Goal: Complete application form

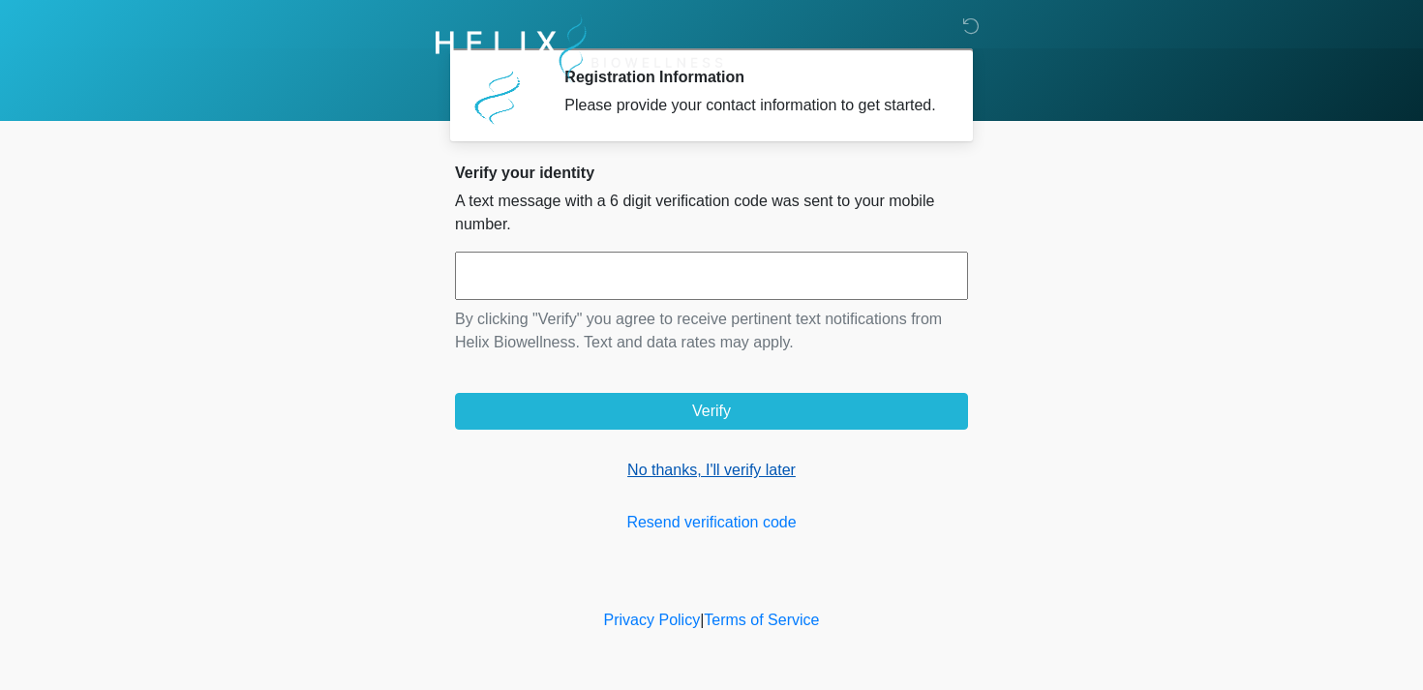
click at [658, 481] on link "No thanks, I'll verify later" at bounding box center [711, 470] width 513 height 23
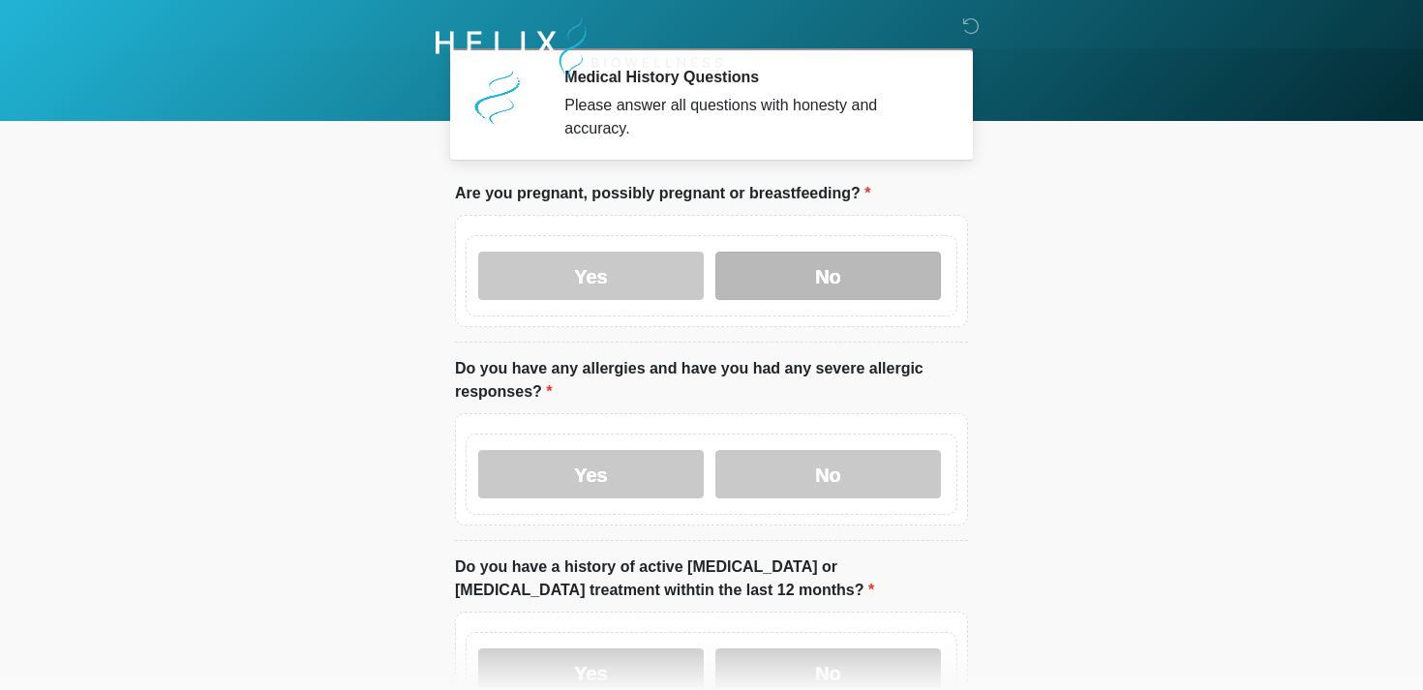
click at [811, 266] on label "No" at bounding box center [829, 276] width 226 height 48
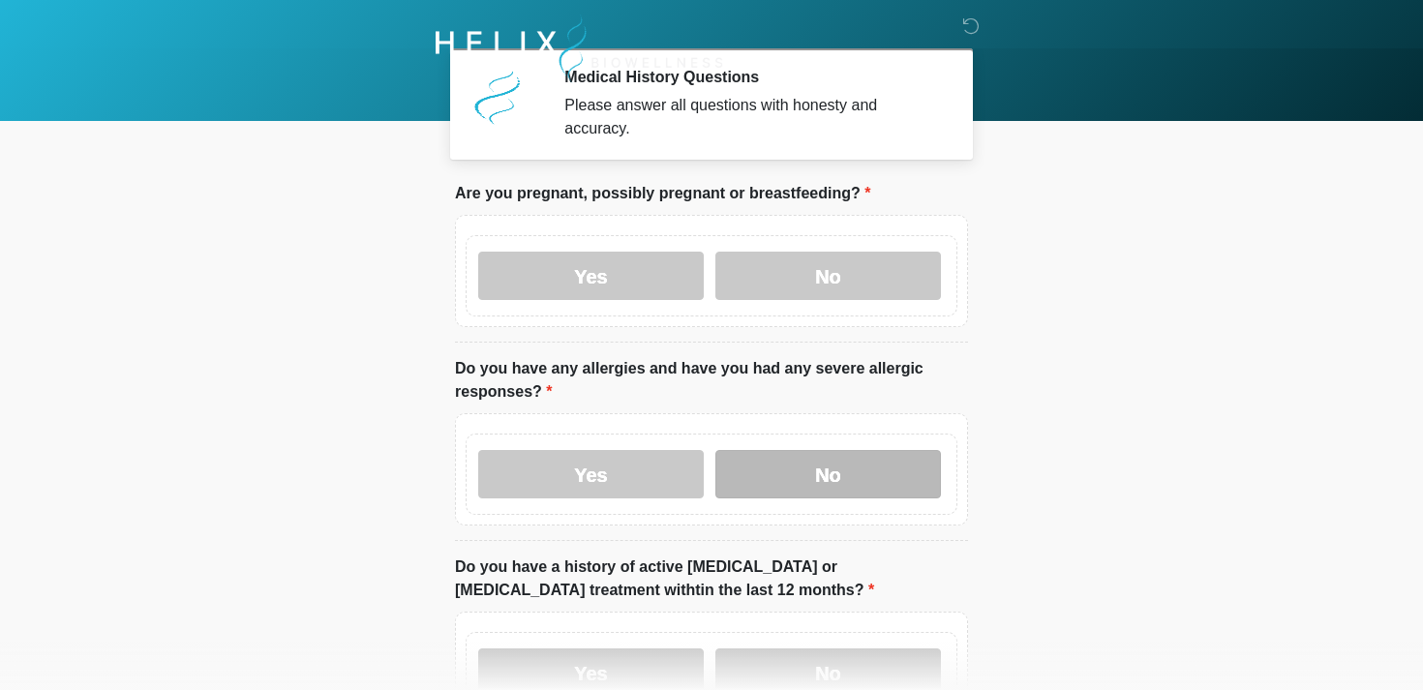
click at [813, 474] on label "No" at bounding box center [829, 474] width 226 height 48
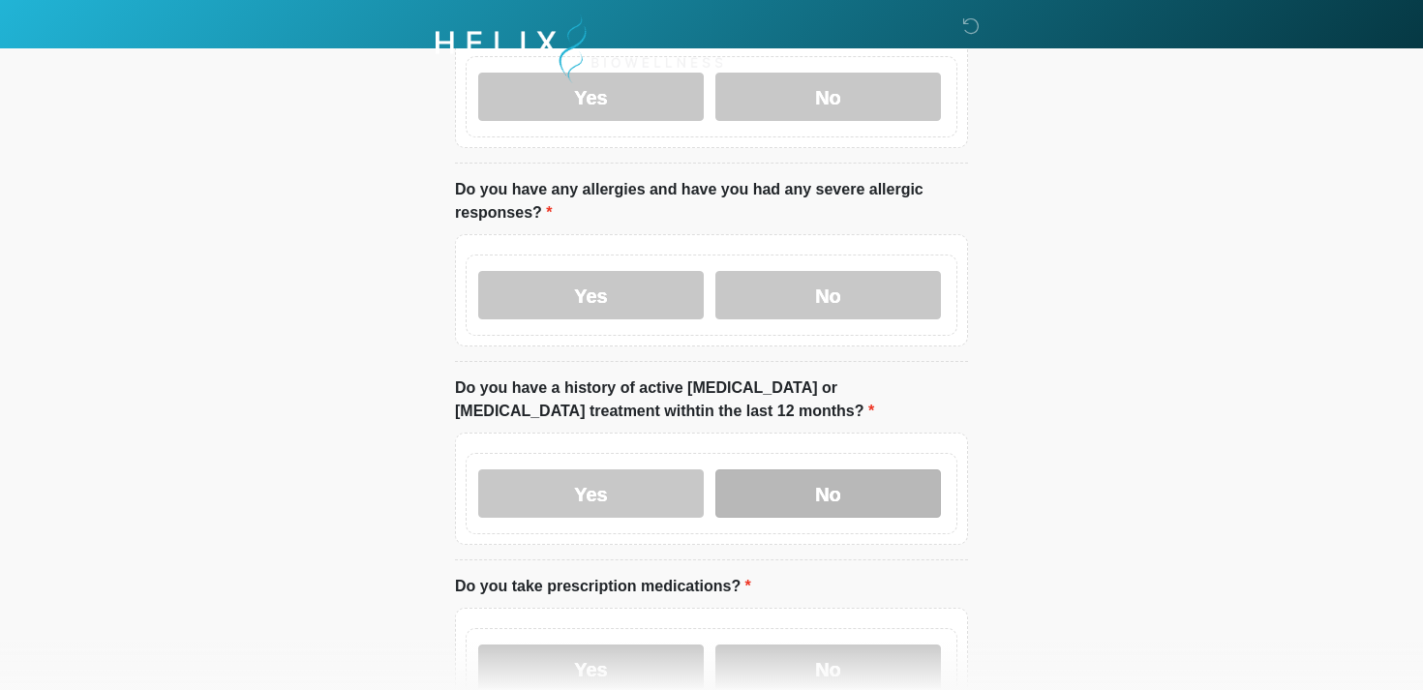
scroll to position [192, 0]
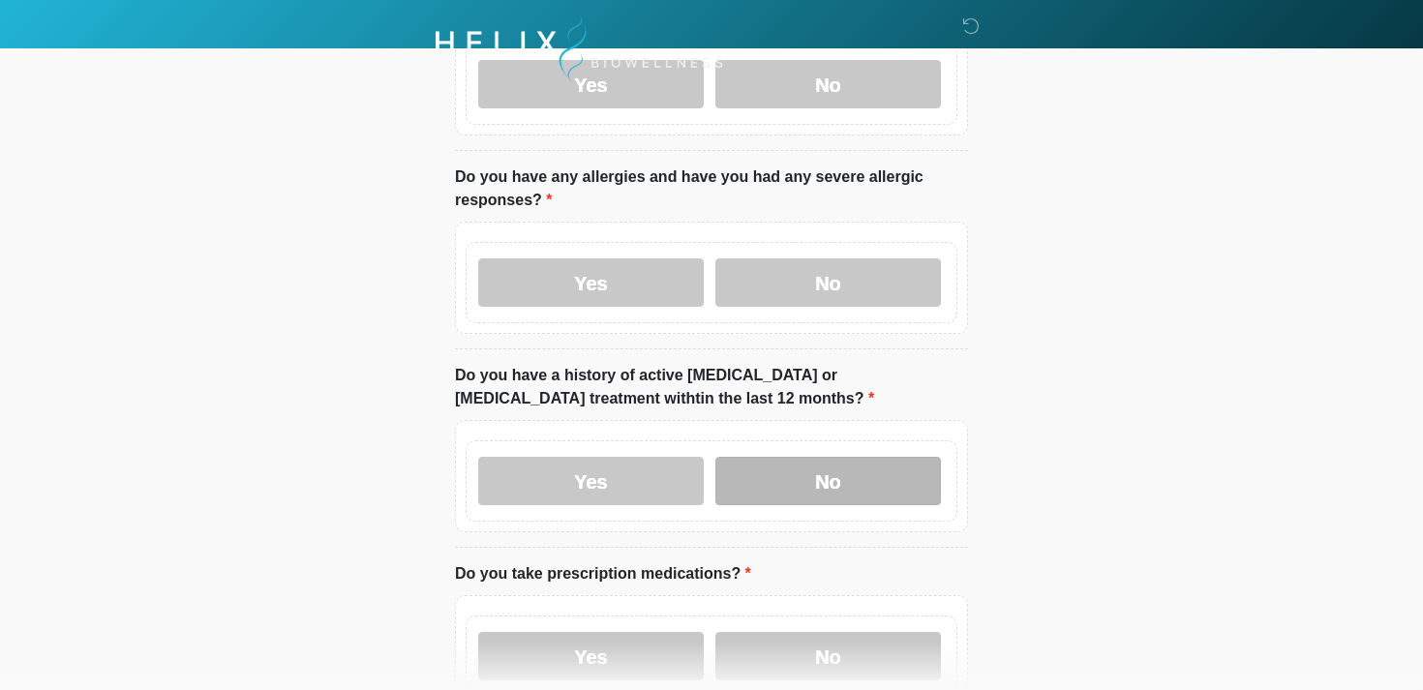
click at [810, 460] on label "No" at bounding box center [829, 481] width 226 height 48
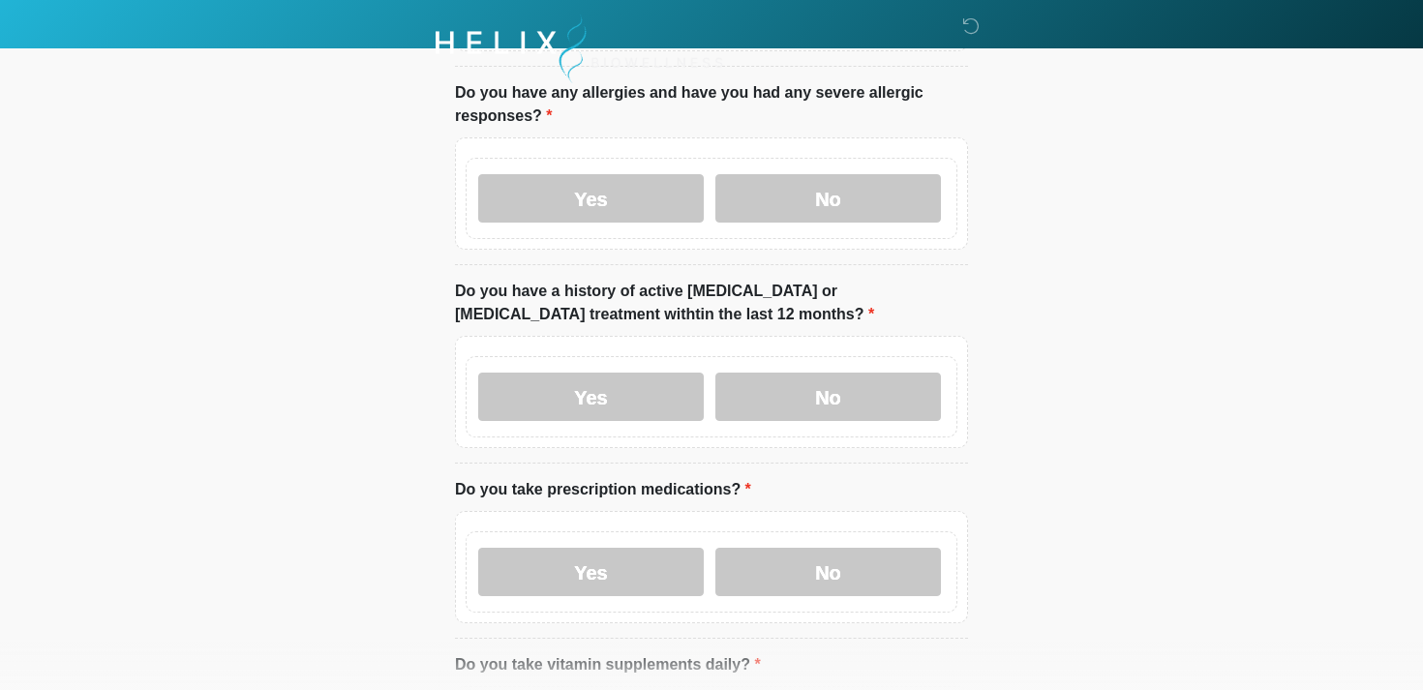
scroll to position [322, 0]
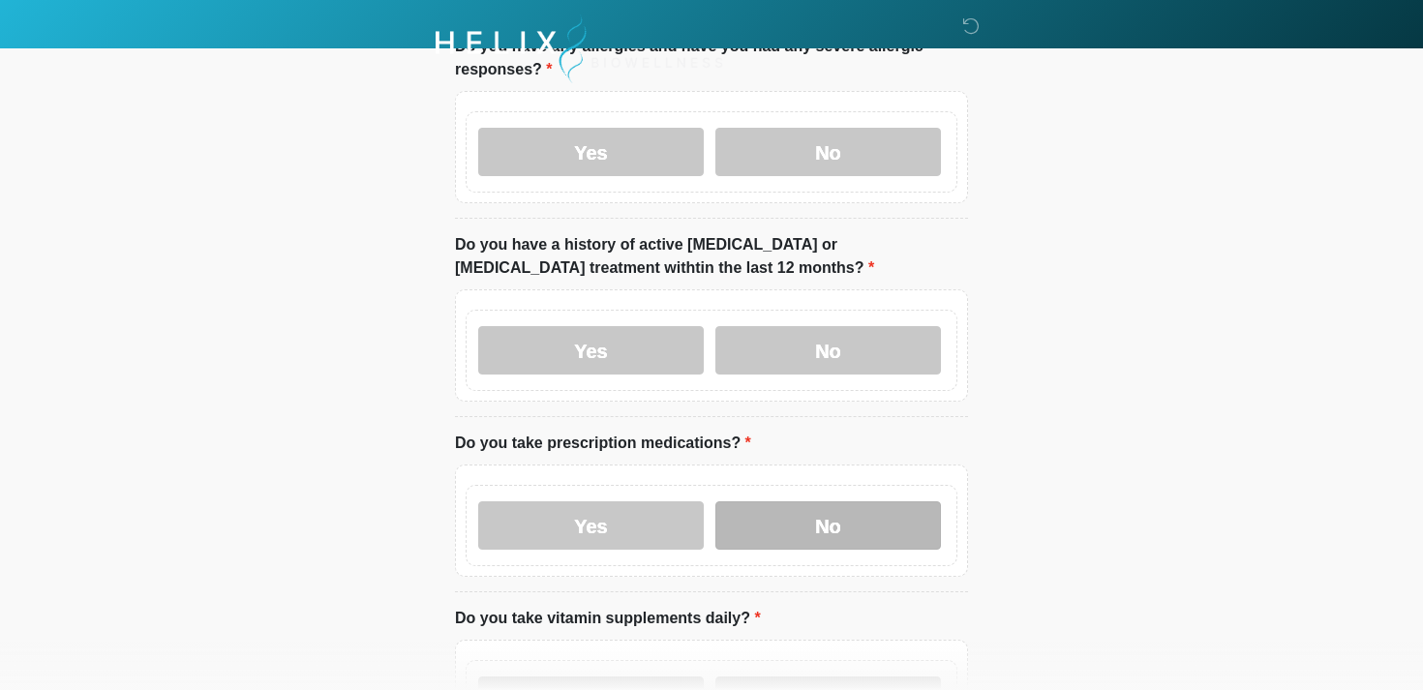
click at [823, 526] on label "No" at bounding box center [829, 526] width 226 height 48
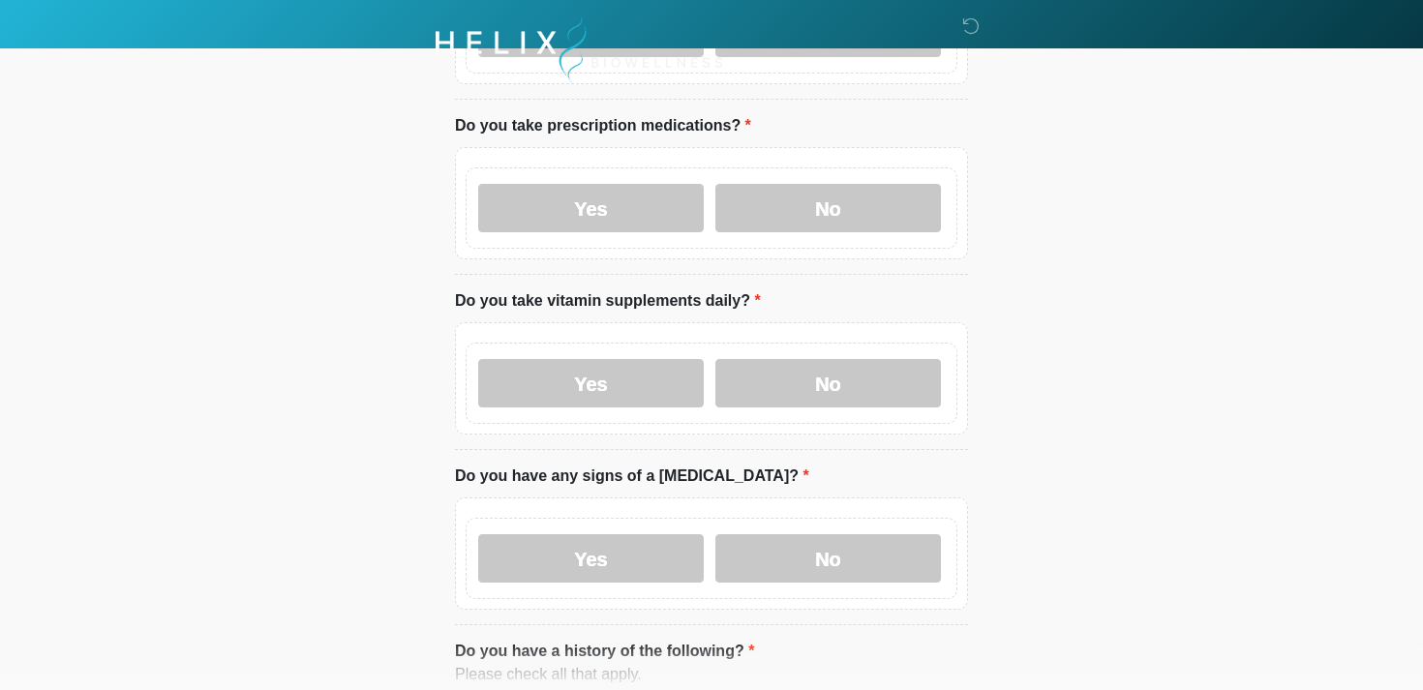
scroll to position [647, 0]
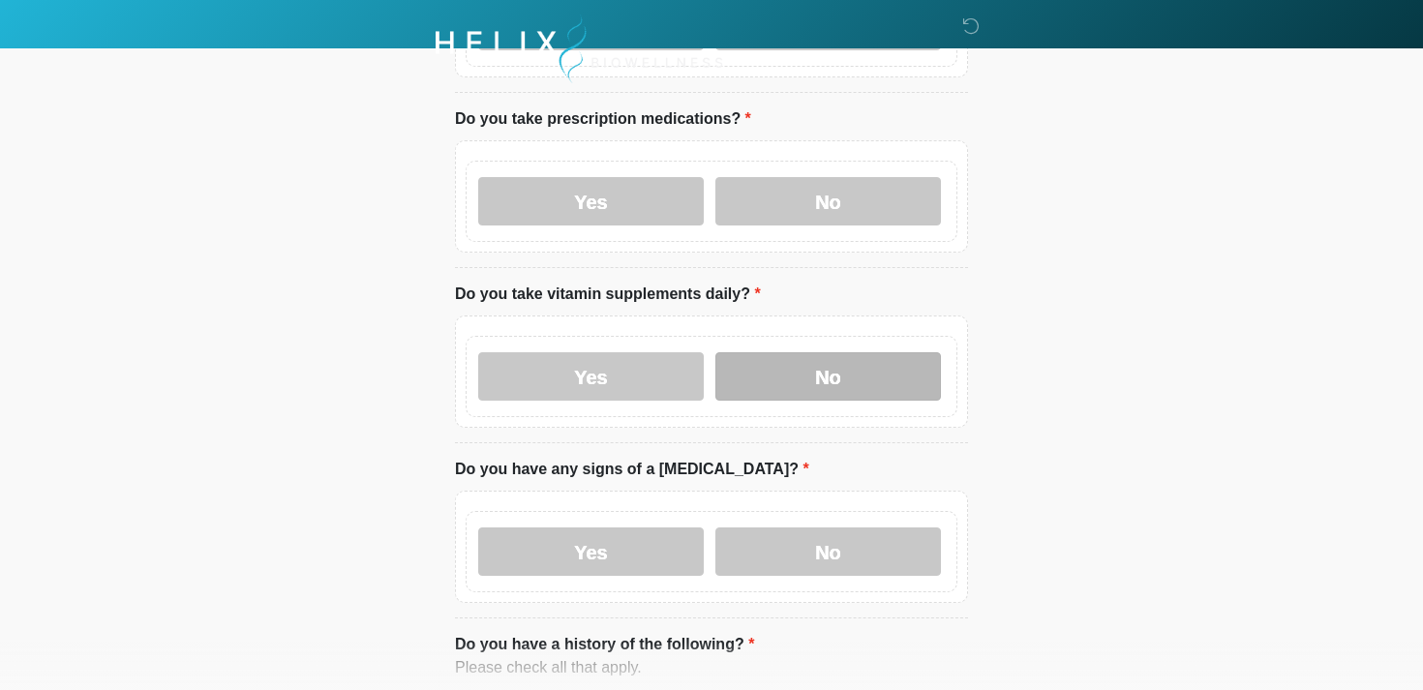
click at [767, 368] on label "No" at bounding box center [829, 376] width 226 height 48
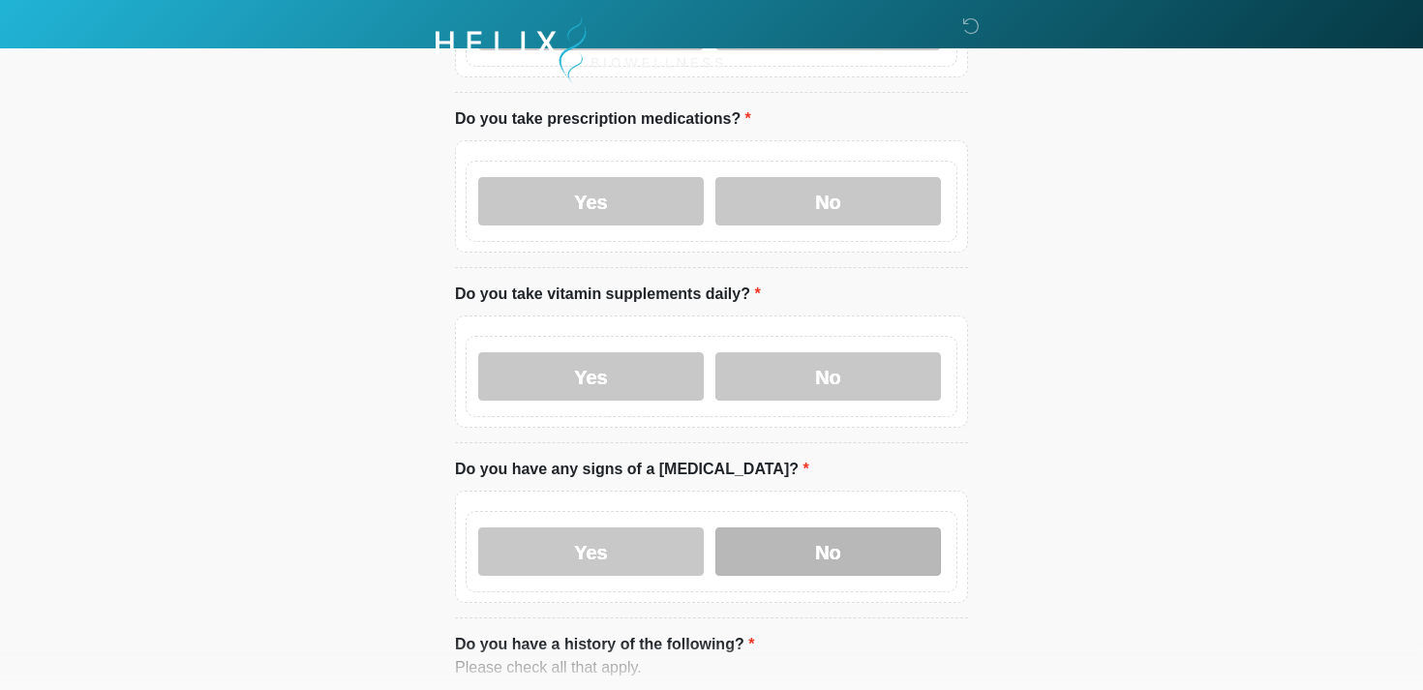
click at [775, 539] on label "No" at bounding box center [829, 552] width 226 height 48
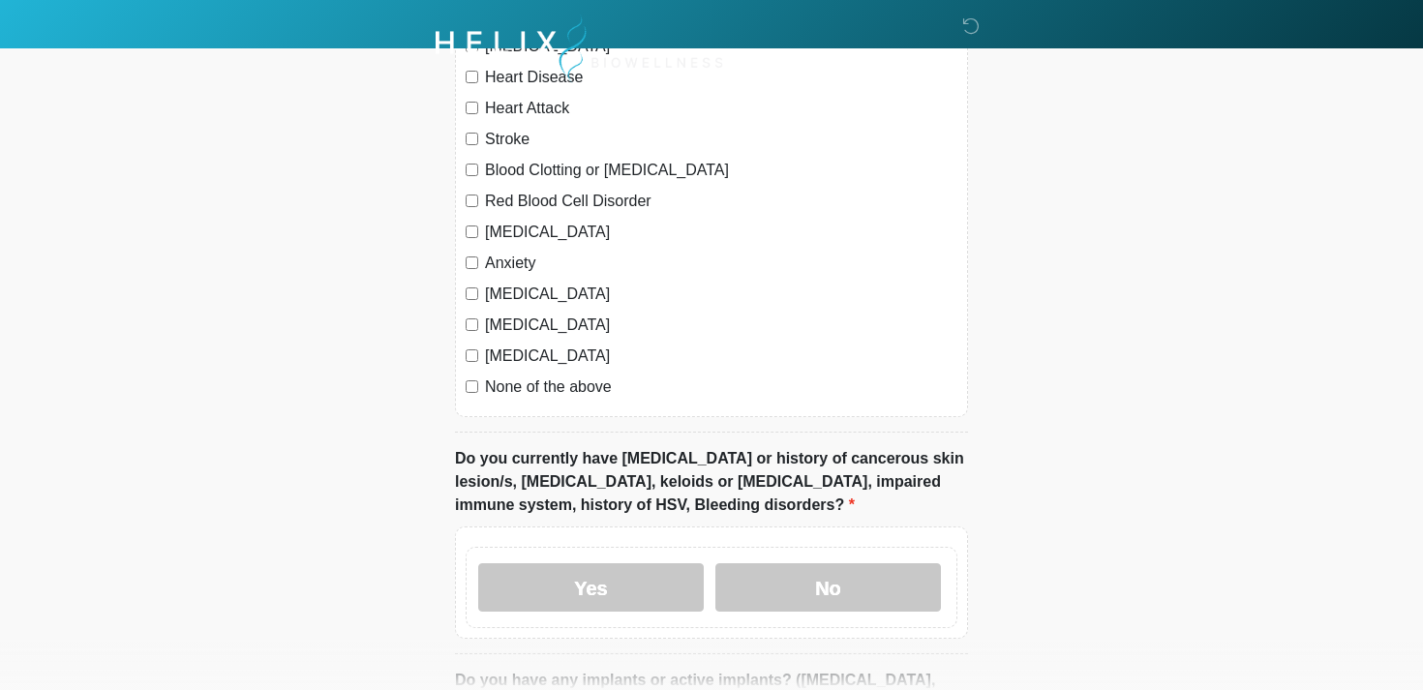
scroll to position [1344, 0]
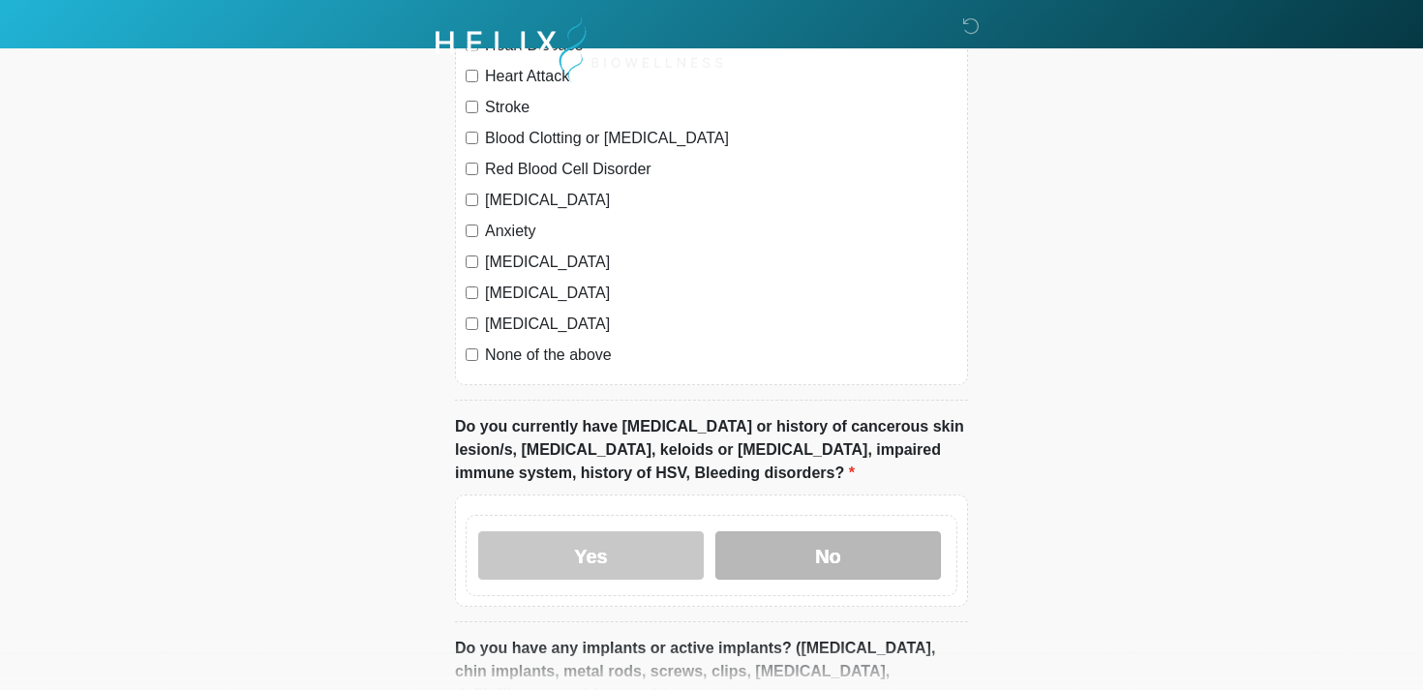
click at [785, 549] on label "No" at bounding box center [829, 556] width 226 height 48
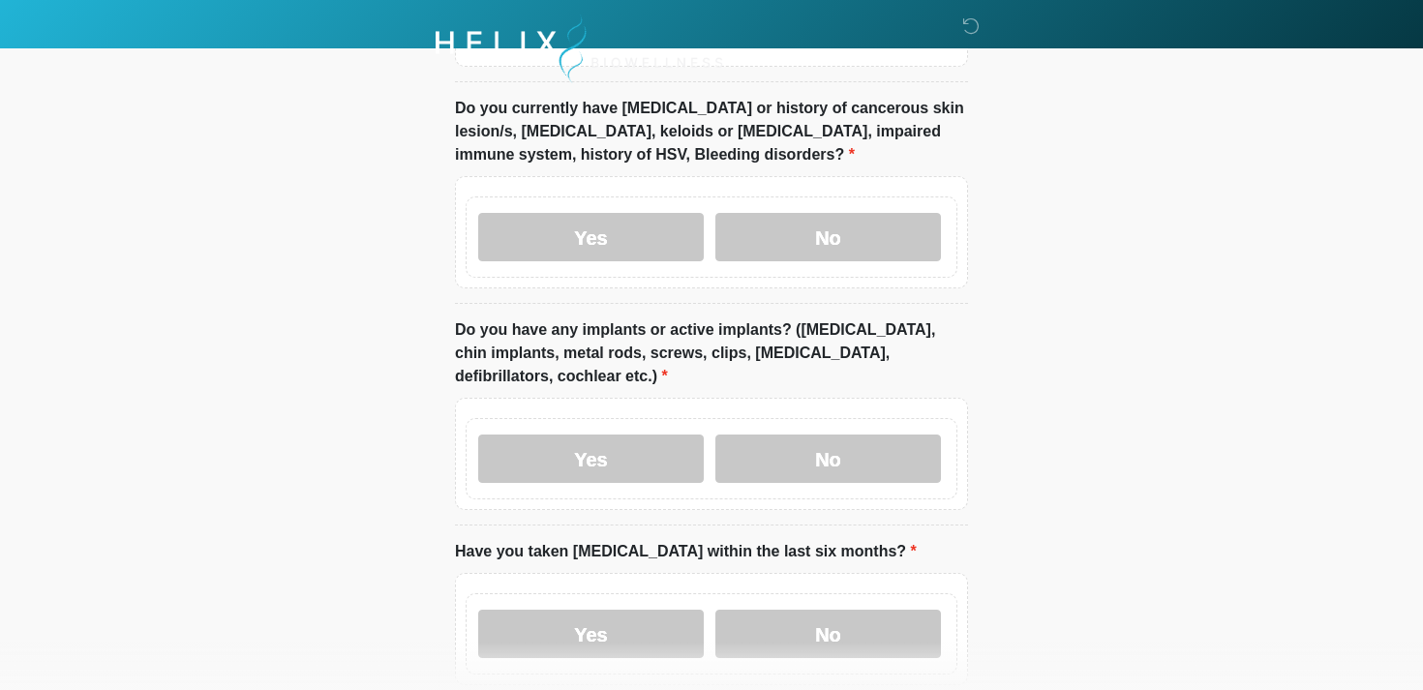
scroll to position [1664, 0]
click at [774, 463] on label "No" at bounding box center [829, 458] width 226 height 48
click at [785, 652] on label "No" at bounding box center [829, 633] width 226 height 48
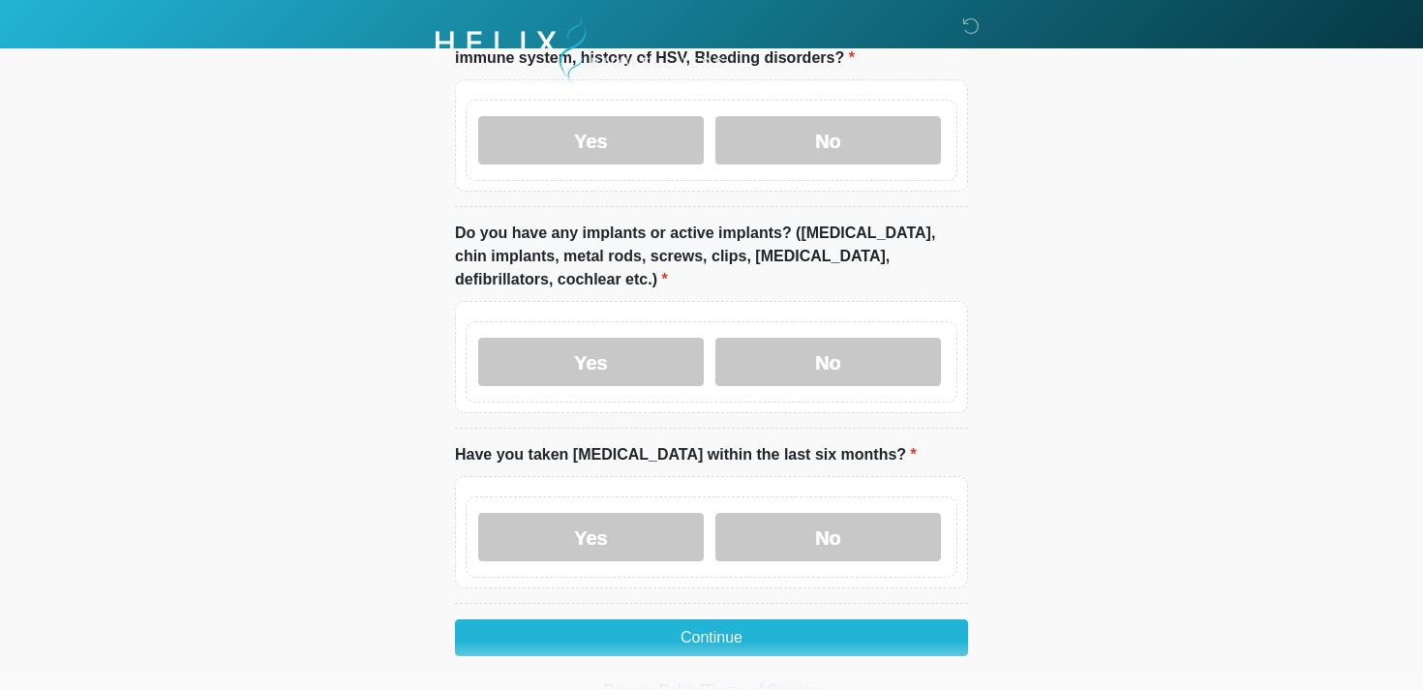
scroll to position [1825, 0]
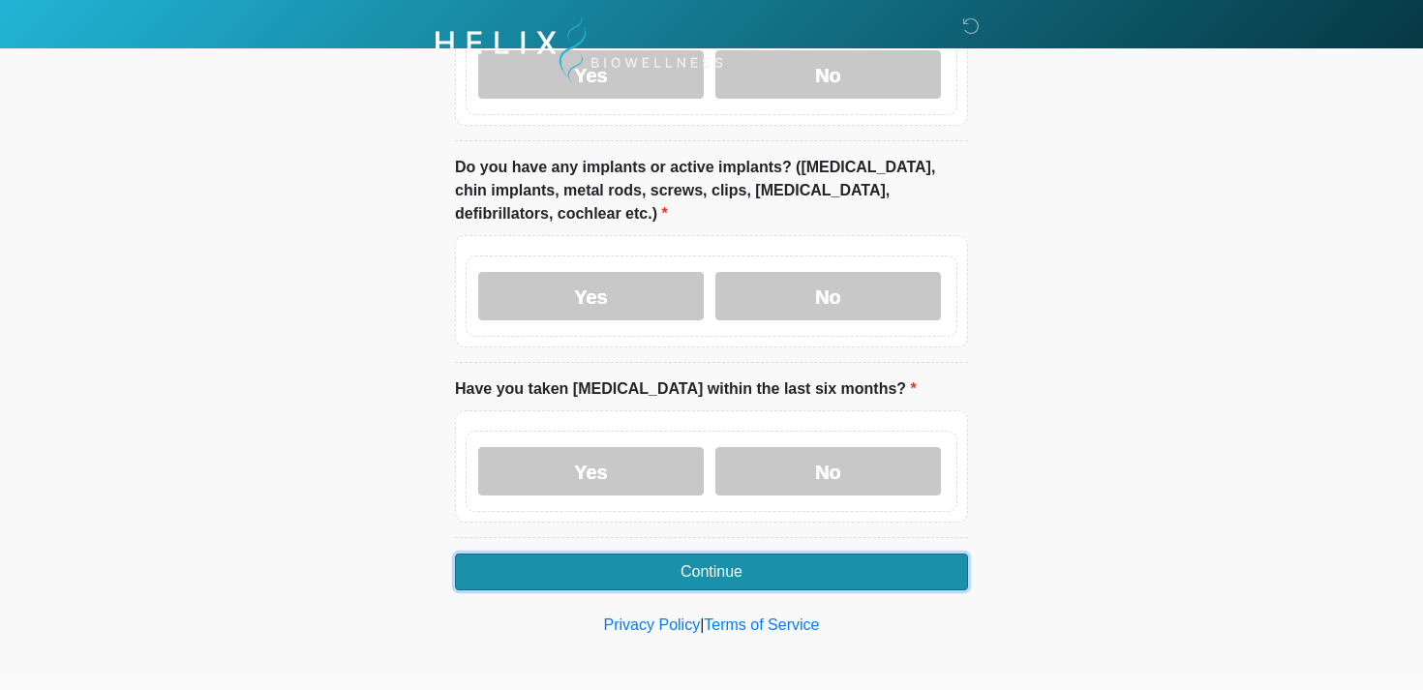
click at [699, 577] on button "Continue" at bounding box center [711, 572] width 513 height 37
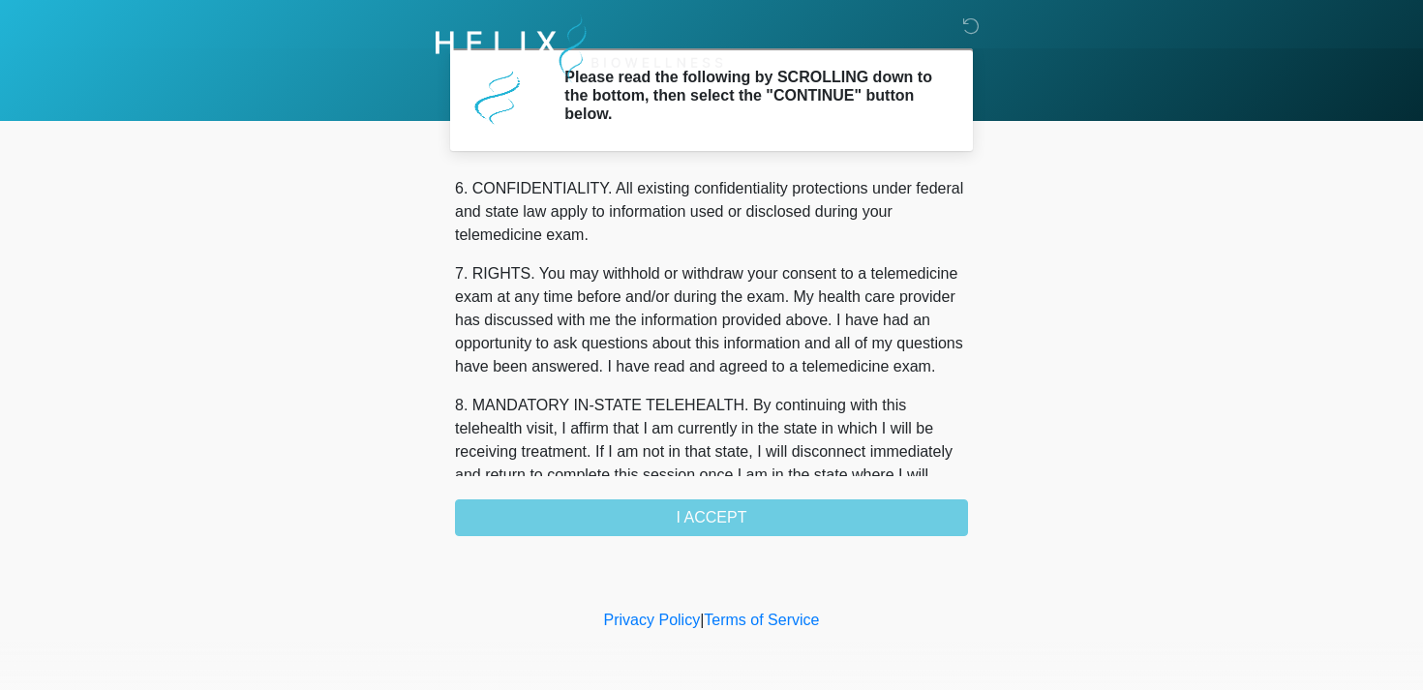
scroll to position [820, 0]
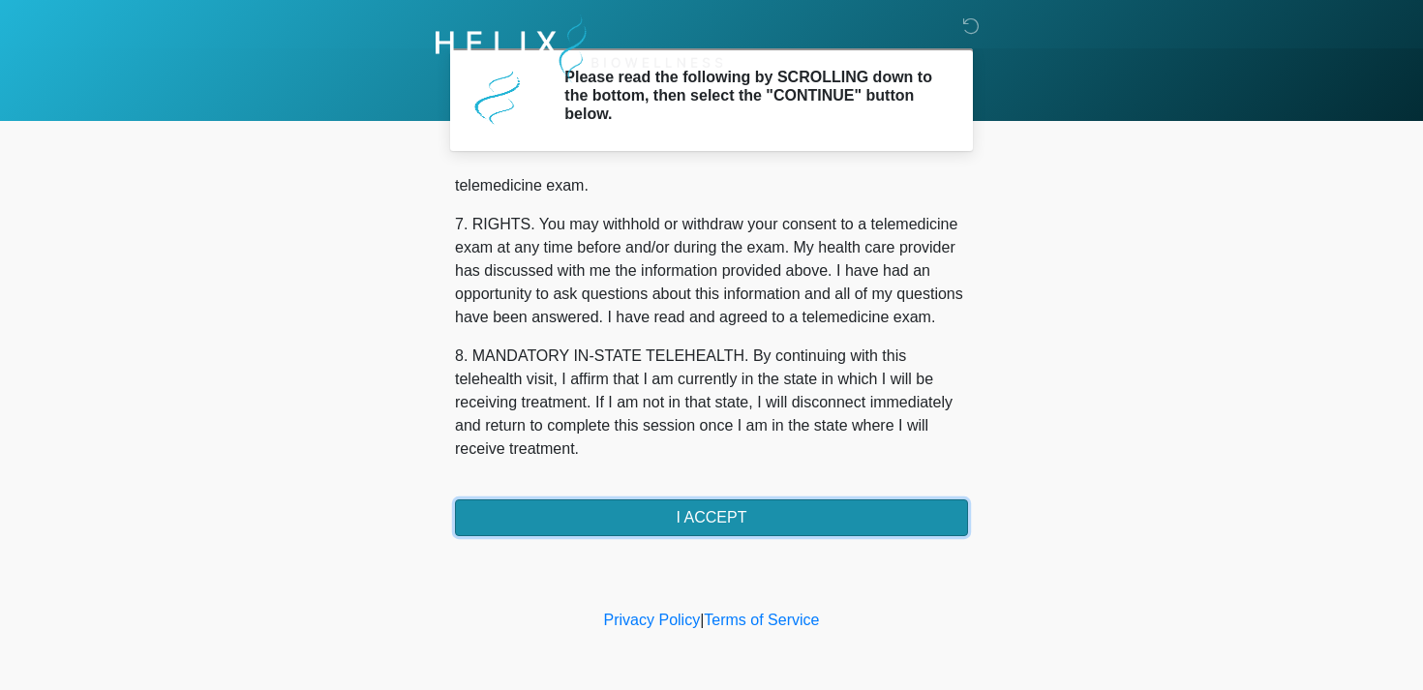
click at [570, 510] on button "I ACCEPT" at bounding box center [711, 518] width 513 height 37
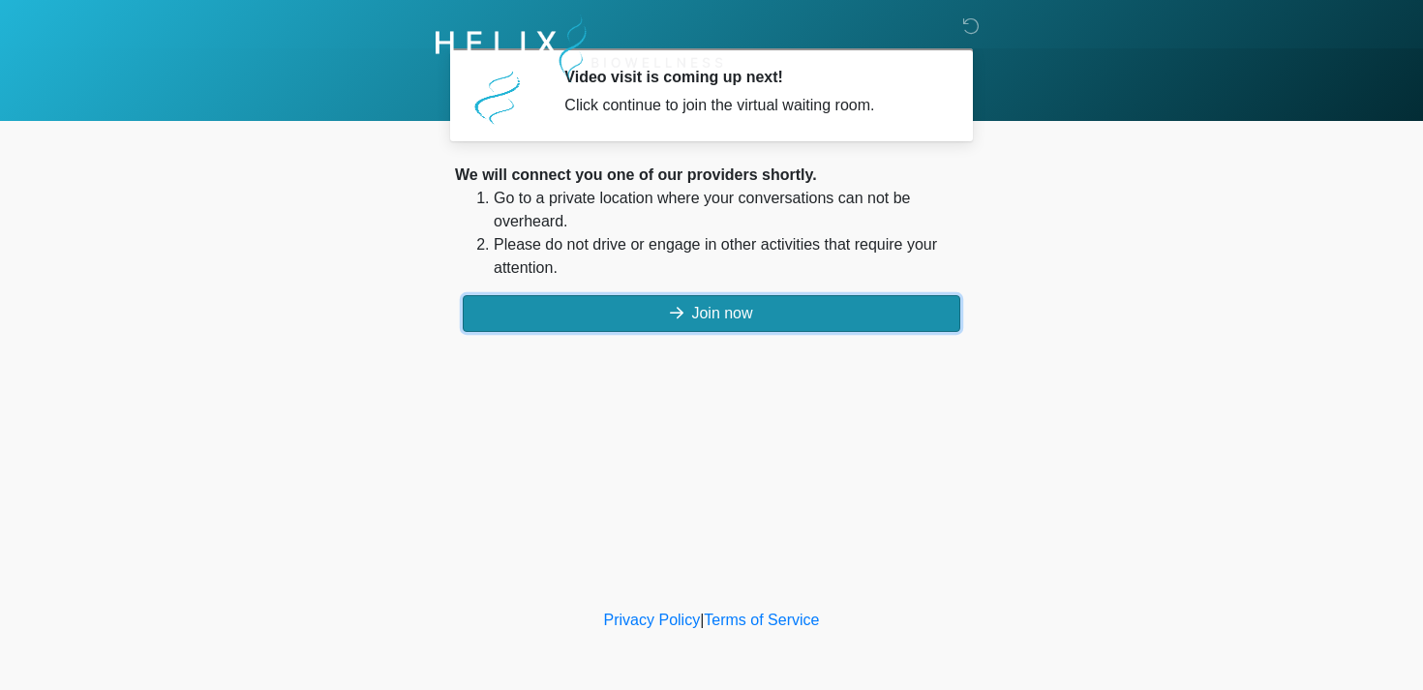
click at [604, 317] on button "Join now" at bounding box center [712, 313] width 498 height 37
